Goal: Find specific fact: Find specific fact

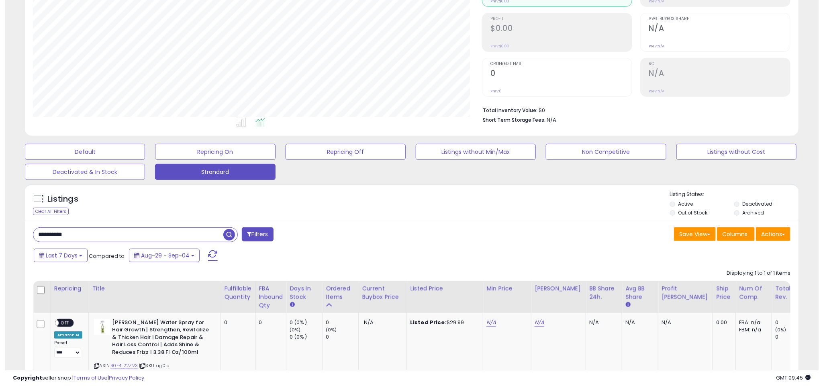
scroll to position [0, 2]
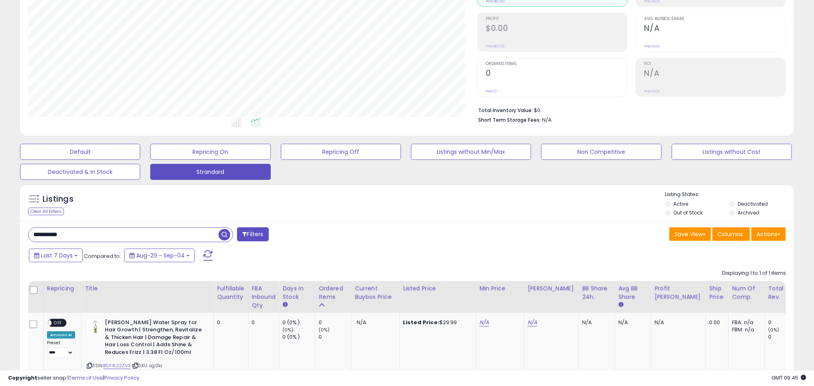
paste input "text"
type input "**********"
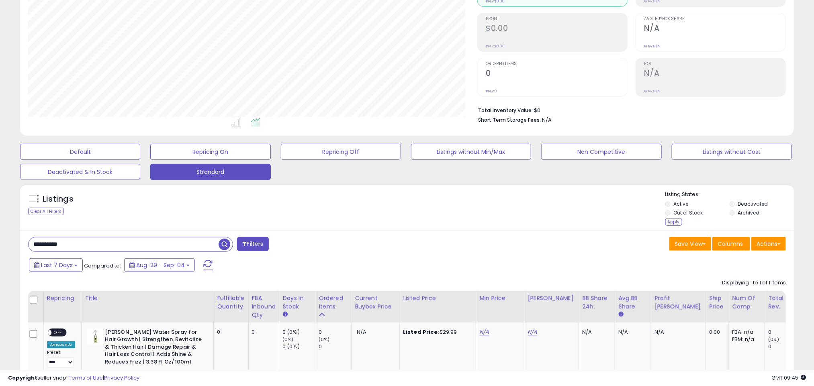
click at [735, 212] on li "Archived" at bounding box center [760, 213] width 63 height 9
click at [731, 217] on li "Archived" at bounding box center [760, 213] width 63 height 9
click at [675, 222] on div "Apply" at bounding box center [673, 222] width 17 height 8
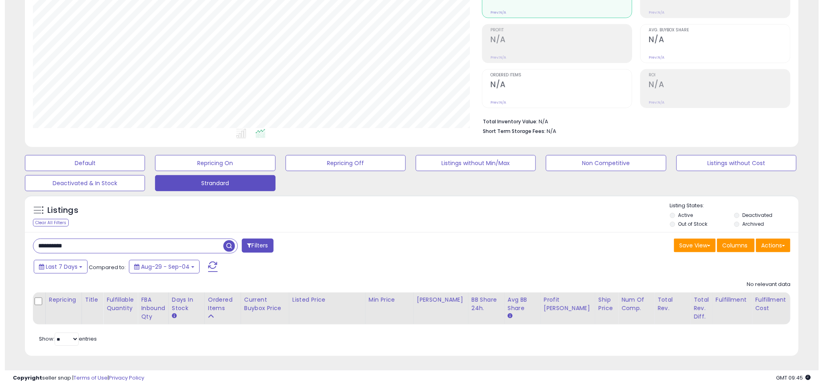
scroll to position [165, 449]
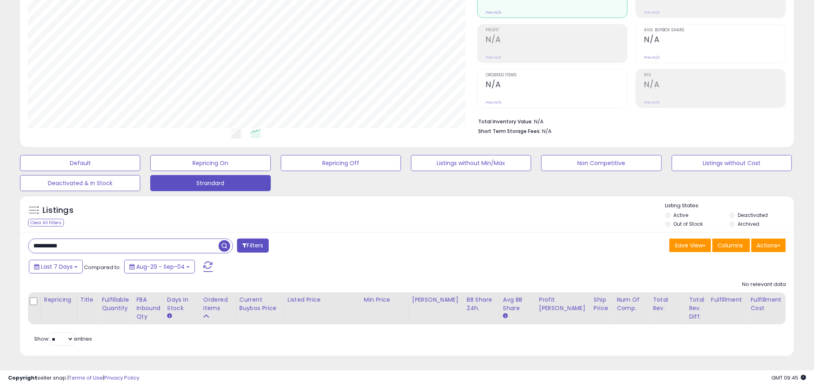
click at [227, 240] on span "button" at bounding box center [224, 246] width 12 height 12
click at [82, 241] on input "**********" at bounding box center [124, 246] width 190 height 14
paste input "text"
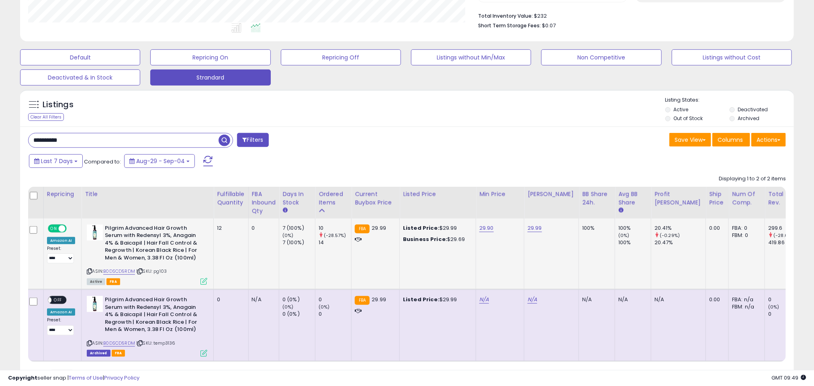
scroll to position [227, 0]
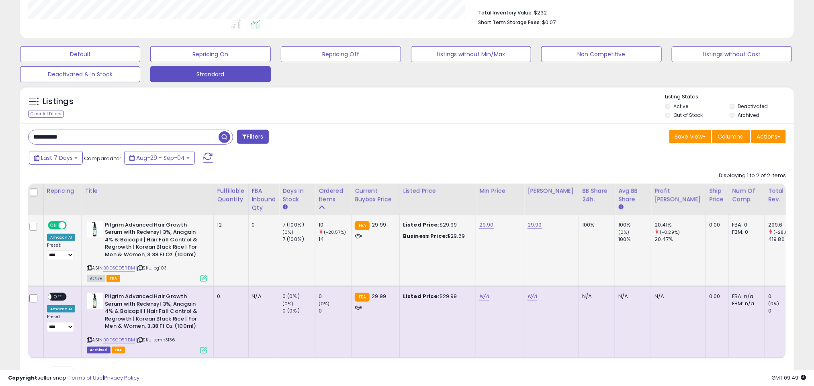
click at [163, 269] on span "| SKU: pg103" at bounding box center [151, 268] width 31 height 6
copy span "pg103"
click at [122, 136] on input "**********" at bounding box center [124, 137] width 190 height 14
paste input "text"
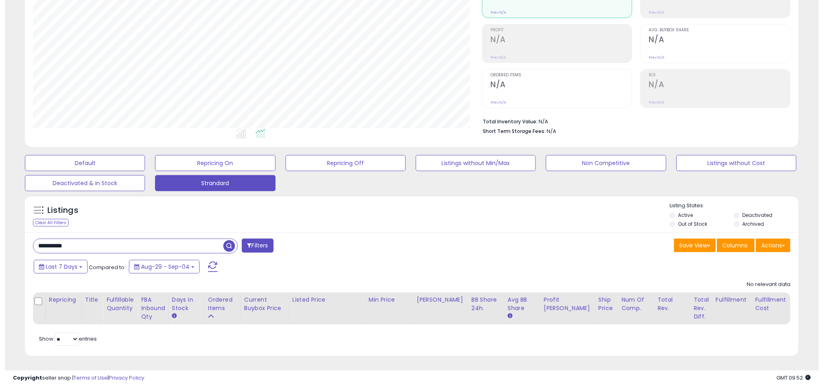
scroll to position [165, 449]
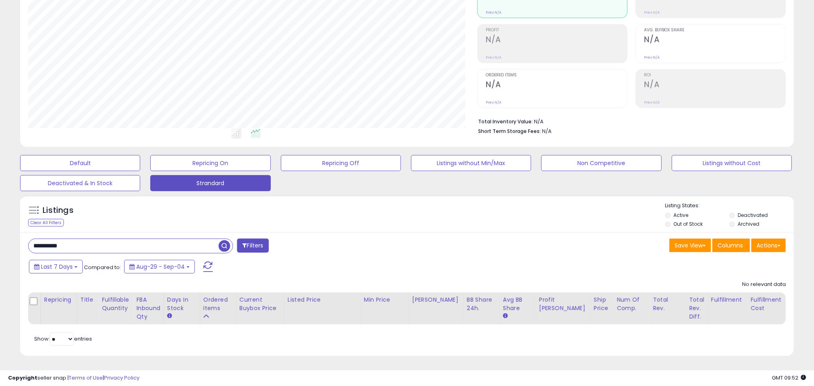
paste input "text"
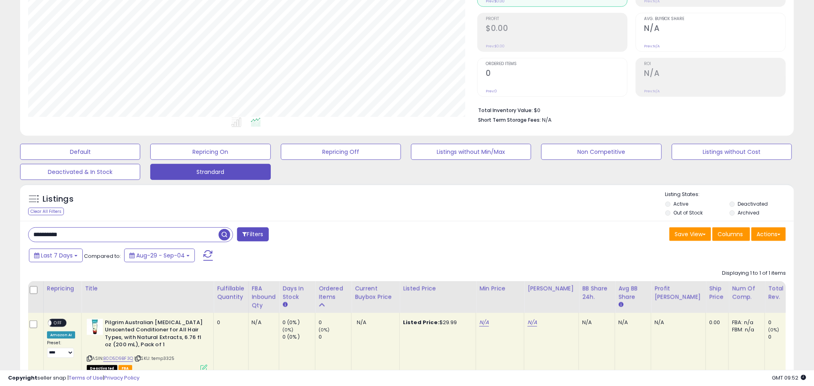
paste input "text"
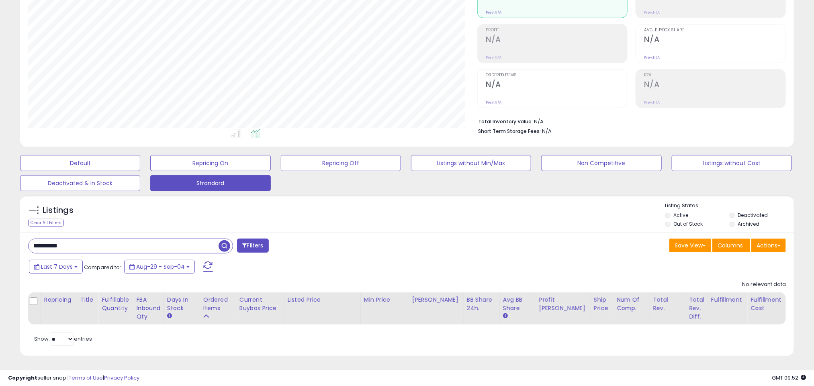
paste input "text"
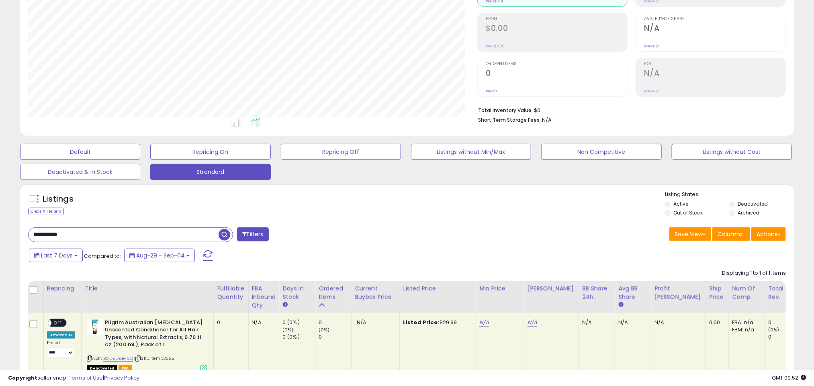
paste input "text"
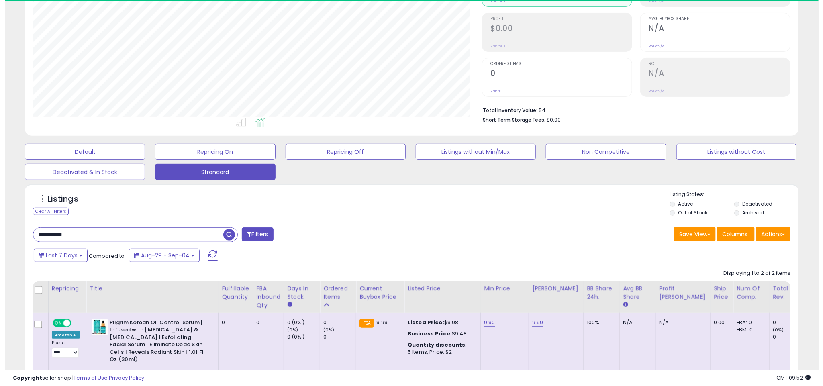
scroll to position [0, 0]
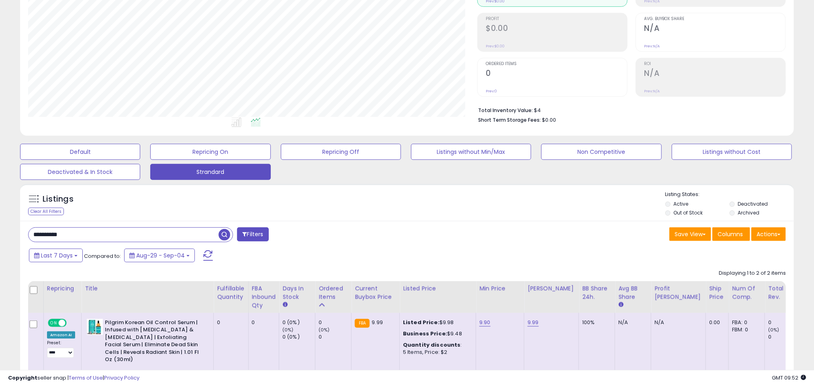
paste input "text"
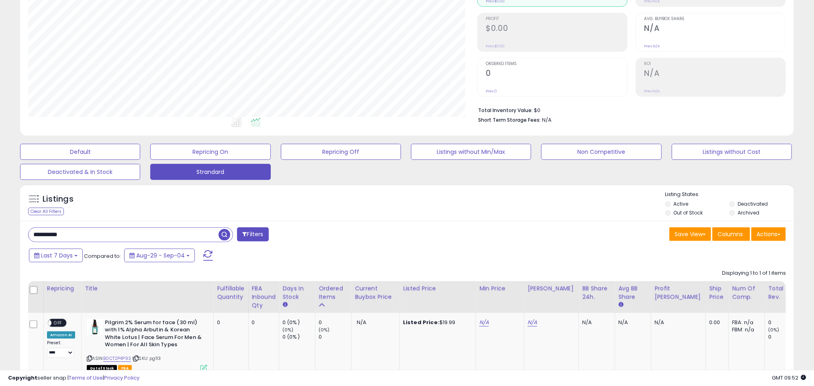
paste input "text"
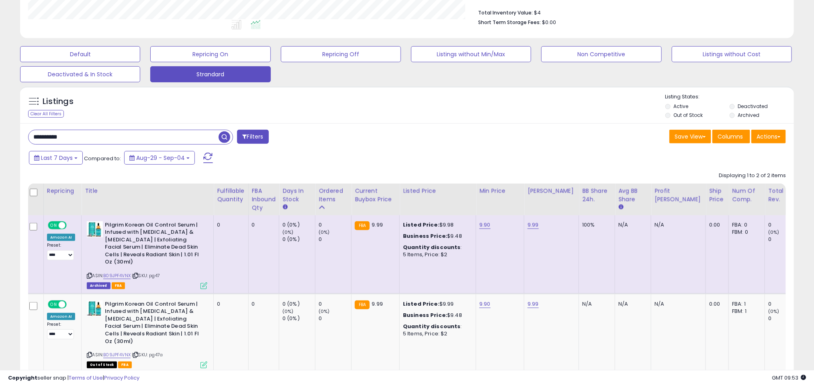
paste input "text"
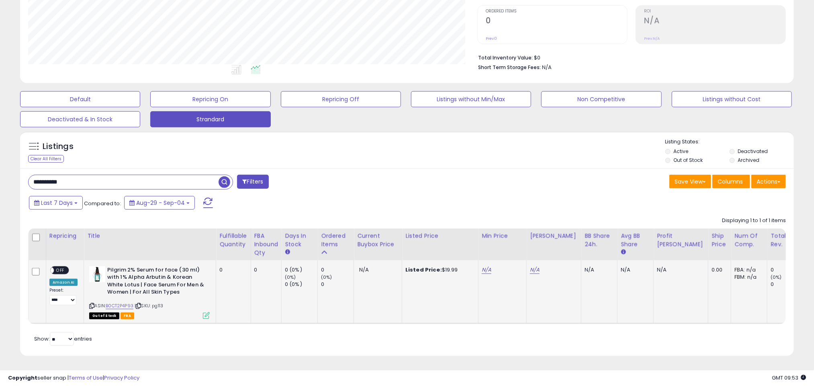
paste input "text"
type input "**********"
